Goal: Task Accomplishment & Management: Manage account settings

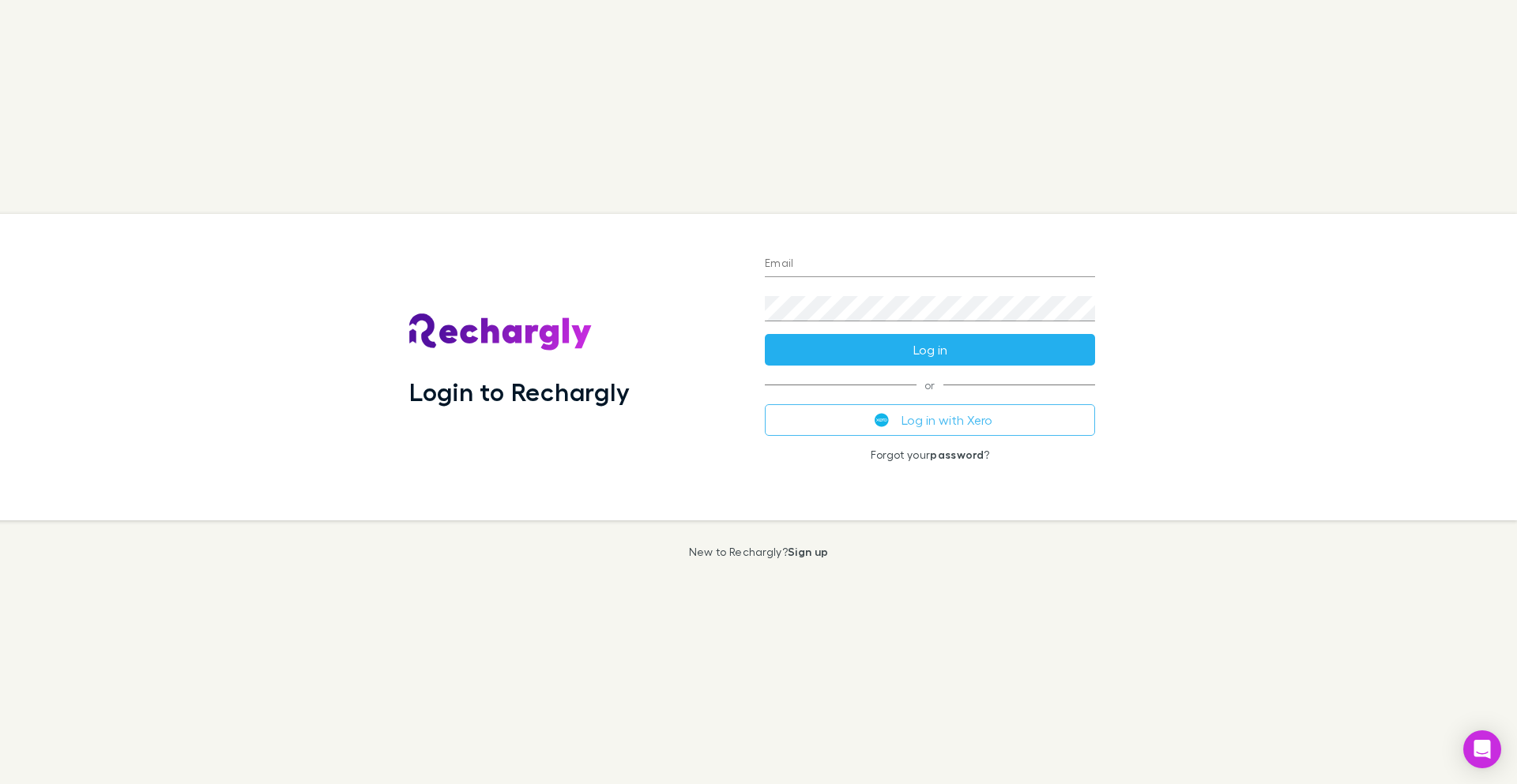
type input "**********"
click at [885, 362] on button "Log in" at bounding box center [930, 350] width 330 height 32
